Goal: Task Accomplishment & Management: Use online tool/utility

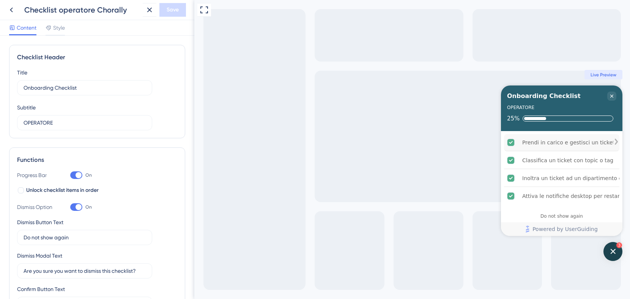
click at [534, 144] on div "Prendi in carico e gestisci un ticket" at bounding box center [568, 142] width 93 height 9
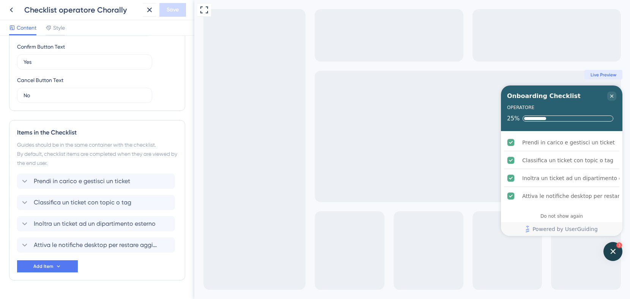
scroll to position [263, 0]
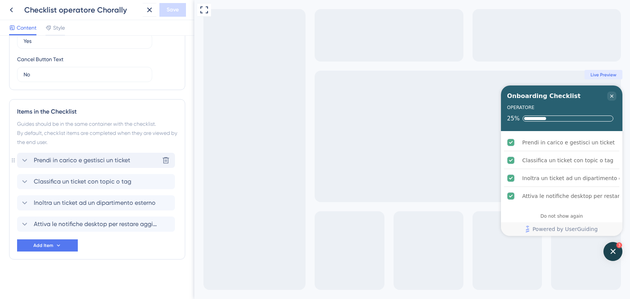
click at [67, 156] on span "Prendi in carico e gestisci un ticket" at bounding box center [82, 160] width 96 height 9
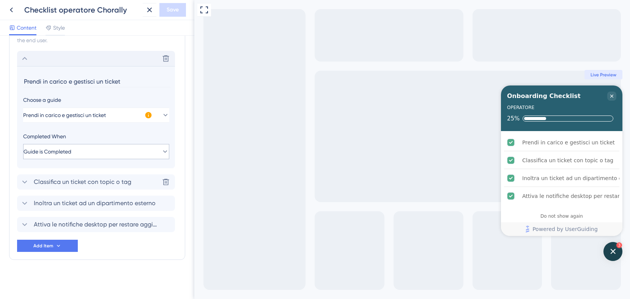
scroll to position [365, 0]
click at [67, 154] on span "Guide is Completed" at bounding box center [48, 150] width 48 height 9
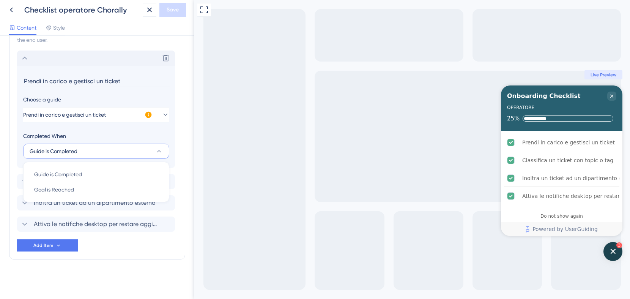
click at [65, 148] on span "Guide is Completed" at bounding box center [54, 150] width 48 height 9
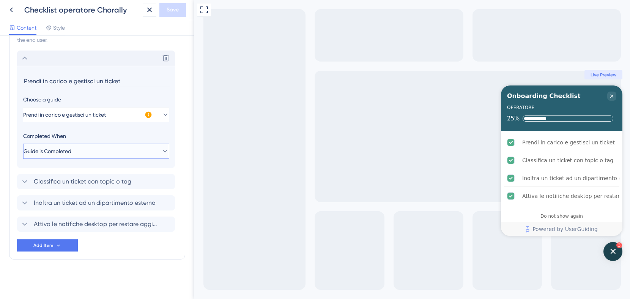
click at [66, 153] on span "Guide is Completed" at bounding box center [48, 150] width 48 height 9
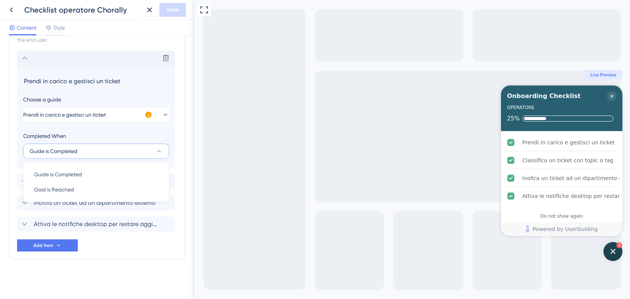
click at [93, 136] on div "Completed When" at bounding box center [96, 135] width 146 height 9
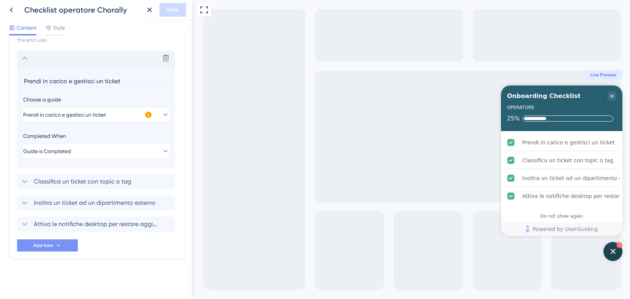
click at [53, 245] on button "Add Item" at bounding box center [47, 245] width 61 height 12
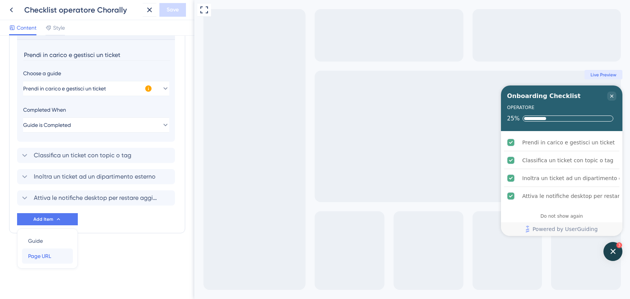
click at [46, 256] on span "Page URL" at bounding box center [39, 255] width 23 height 9
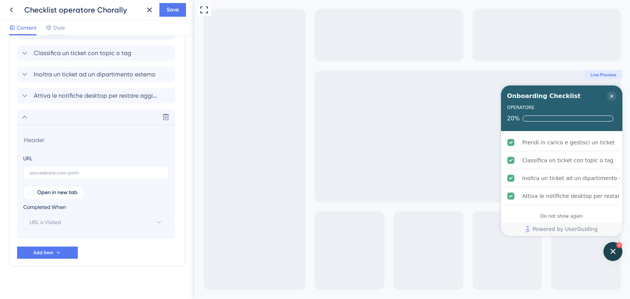
scroll to position [398, 0]
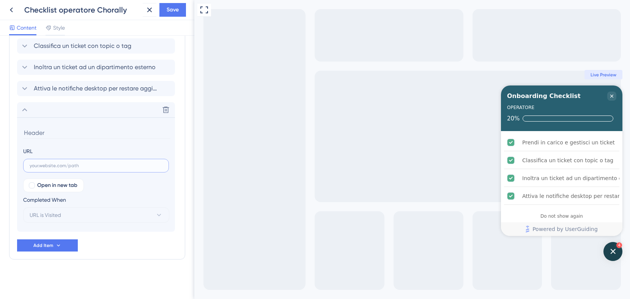
click at [57, 168] on input "text" at bounding box center [96, 165] width 133 height 5
click at [166, 108] on icon at bounding box center [166, 110] width 8 height 8
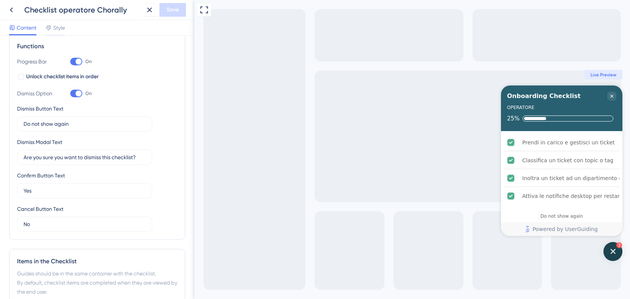
scroll to position [112, 0]
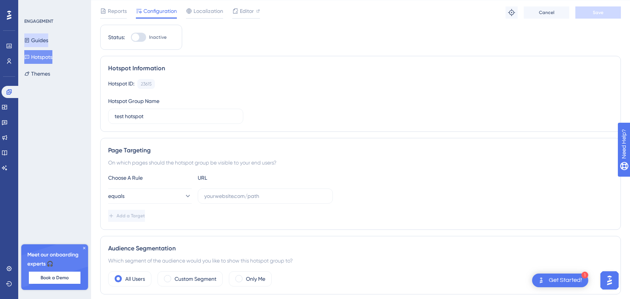
click at [48, 38] on button "Guides" at bounding box center [36, 40] width 24 height 14
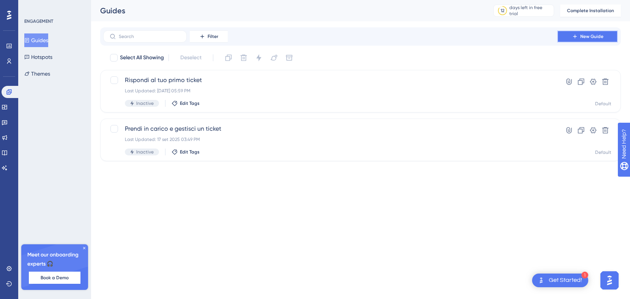
click at [577, 37] on icon at bounding box center [575, 36] width 6 height 6
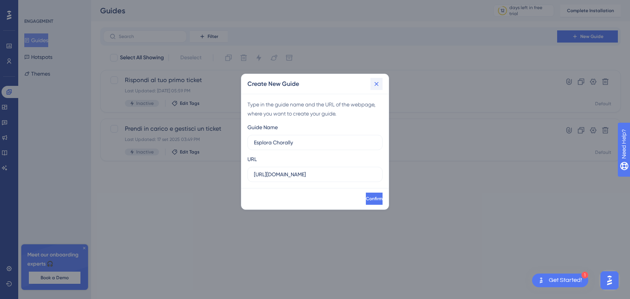
type input "Esplora Chorally"
click at [378, 82] on icon at bounding box center [377, 84] width 8 height 8
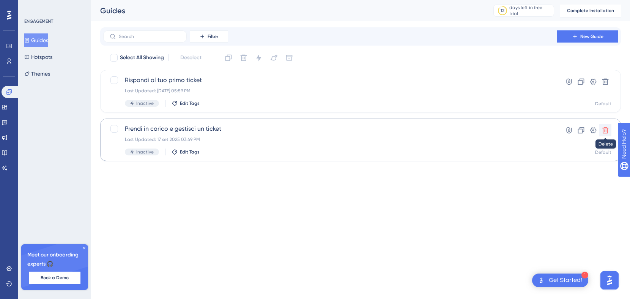
click at [608, 127] on icon at bounding box center [605, 130] width 6 height 6
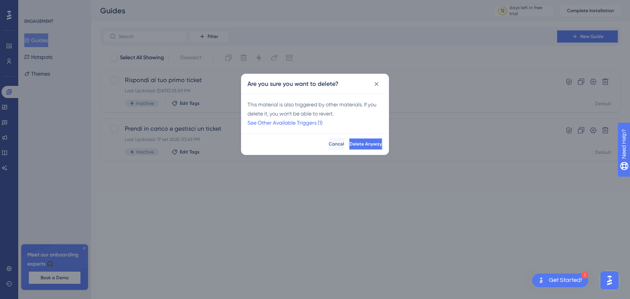
click at [349, 144] on span "Delete Anyway" at bounding box center [365, 144] width 32 height 6
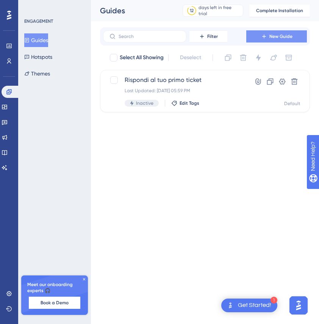
click at [278, 38] on span "New Guide" at bounding box center [281, 36] width 23 height 6
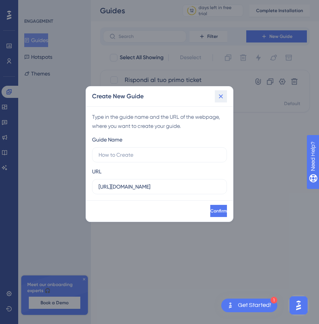
click at [222, 96] on icon at bounding box center [221, 96] width 4 height 4
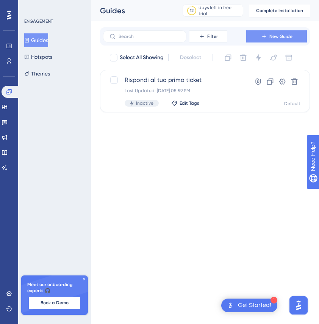
click at [290, 36] on span "New Guide" at bounding box center [281, 36] width 23 height 6
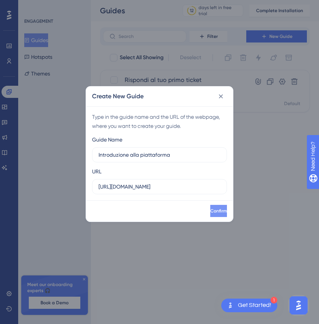
type input "Introduzione alla piattaforma"
click at [209, 209] on button "Confirm" at bounding box center [218, 211] width 18 height 12
